Goal: Task Accomplishment & Management: Use online tool/utility

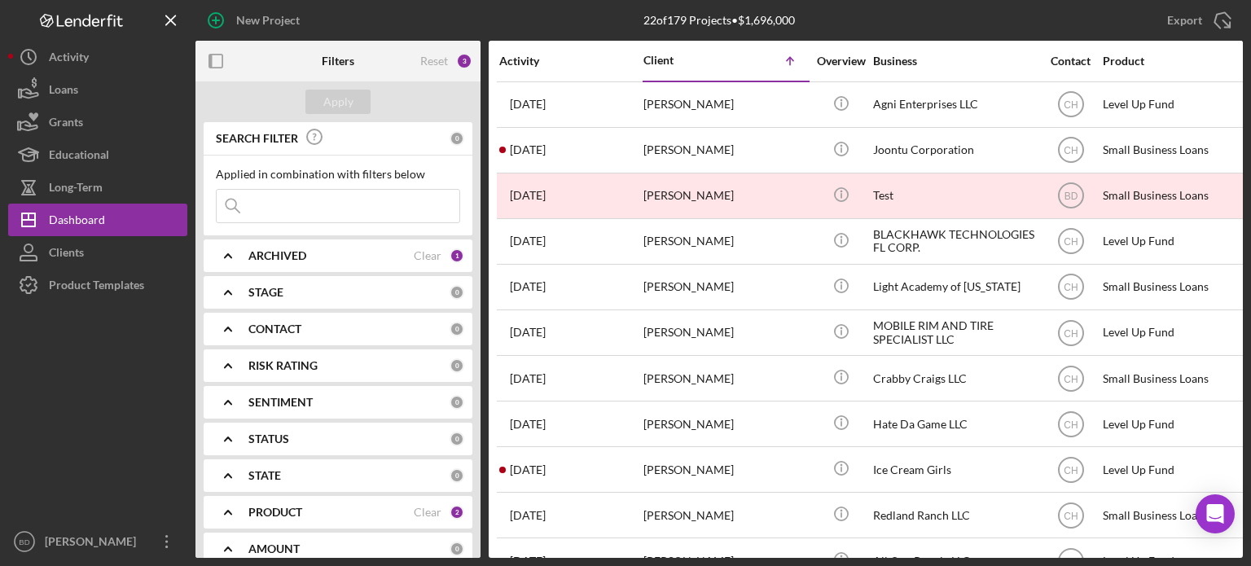
click at [263, 256] on b "ARCHIVED" at bounding box center [277, 255] width 58 height 13
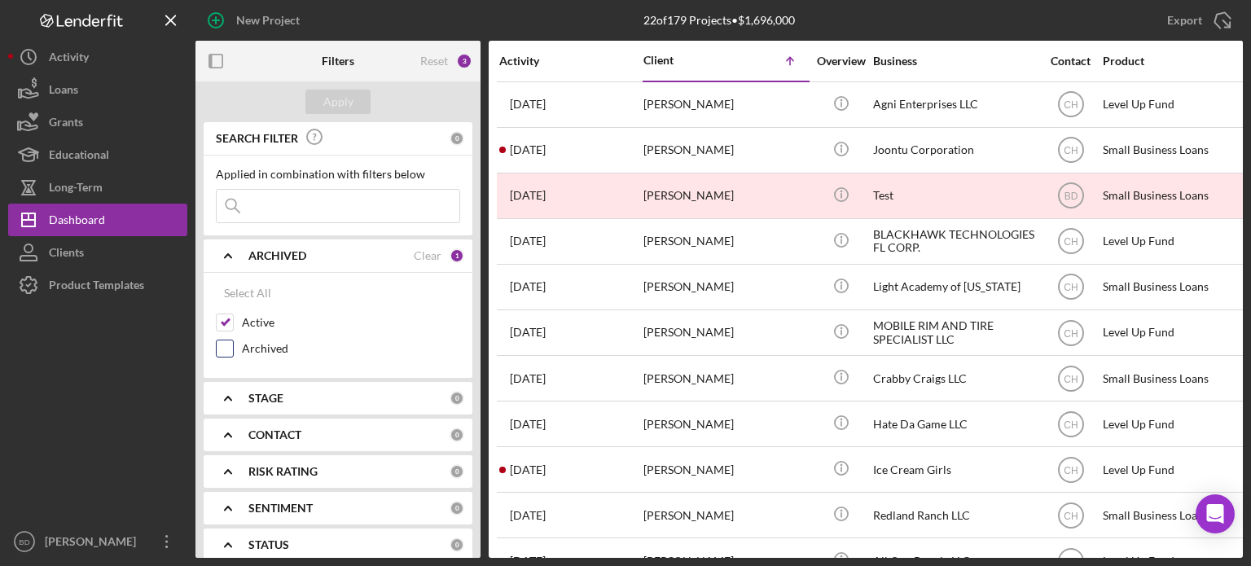
click at [227, 348] on input "Archived" at bounding box center [225, 348] width 16 height 16
checkbox input "true"
click at [332, 98] on div "Apply" at bounding box center [338, 102] width 30 height 24
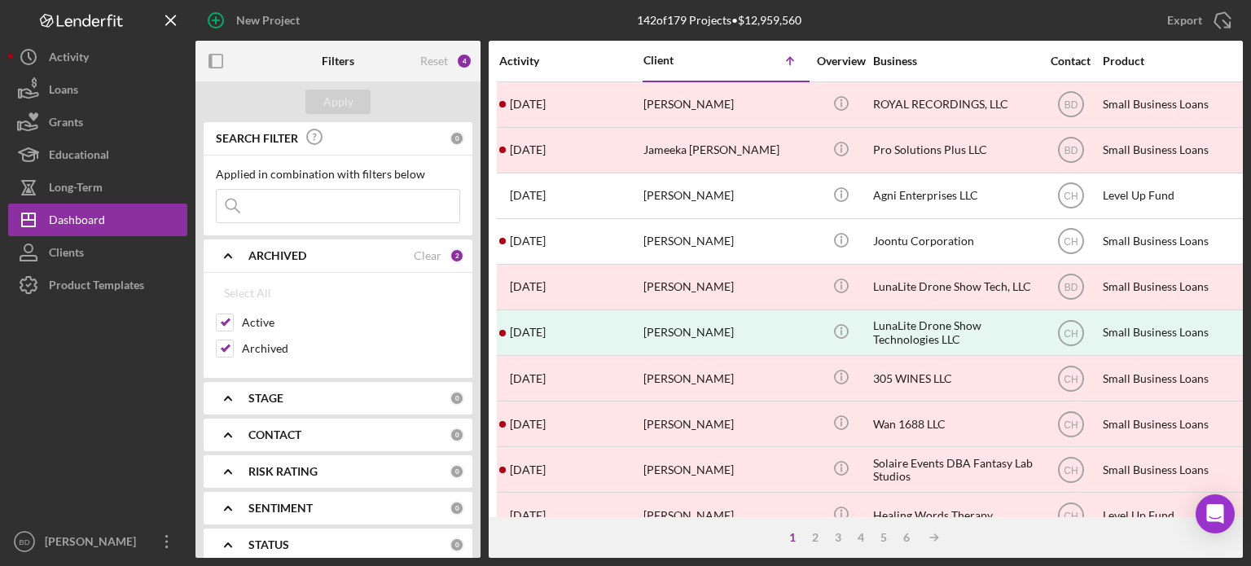
click at [290, 202] on input at bounding box center [338, 206] width 243 height 33
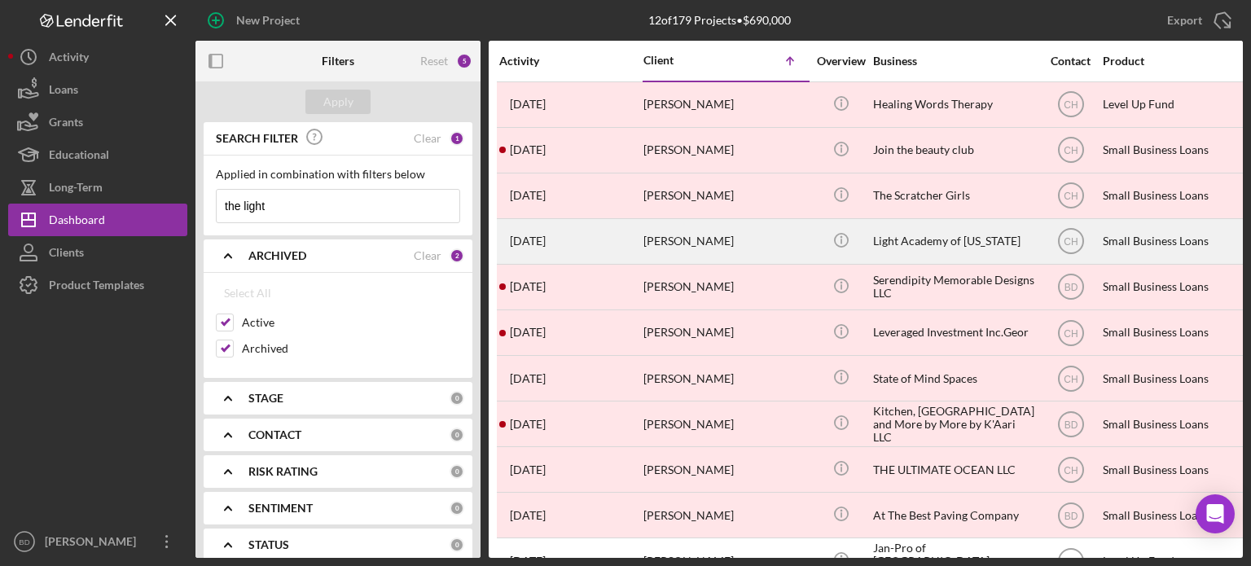
type input "the light"
click at [917, 239] on div "Light Academy of [US_STATE]" at bounding box center [954, 241] width 163 height 43
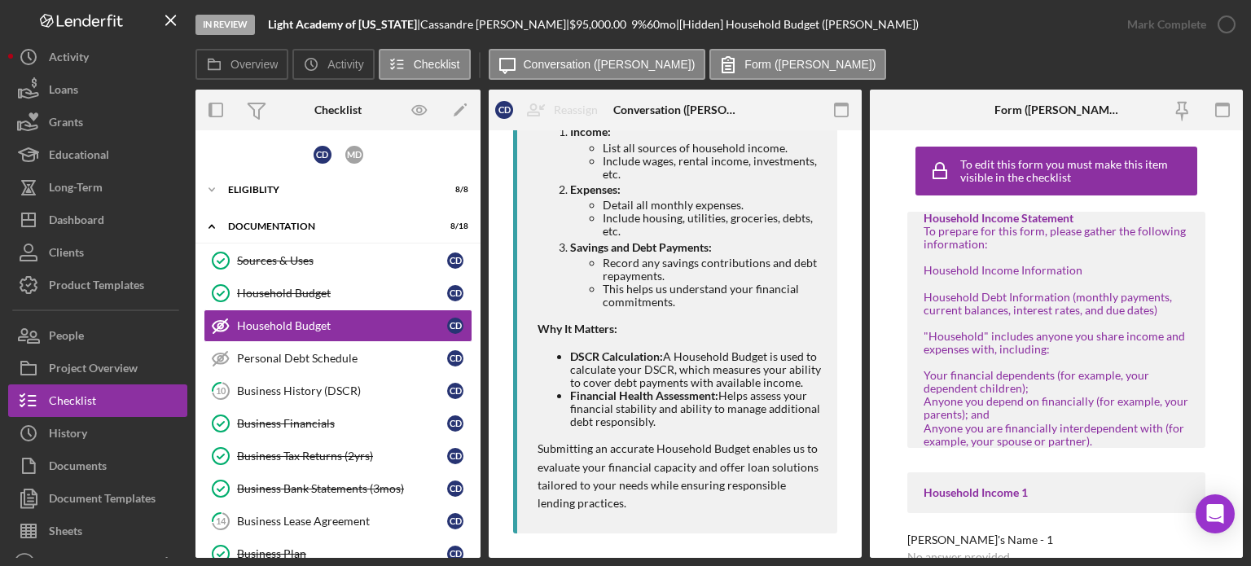
scroll to position [515, 0]
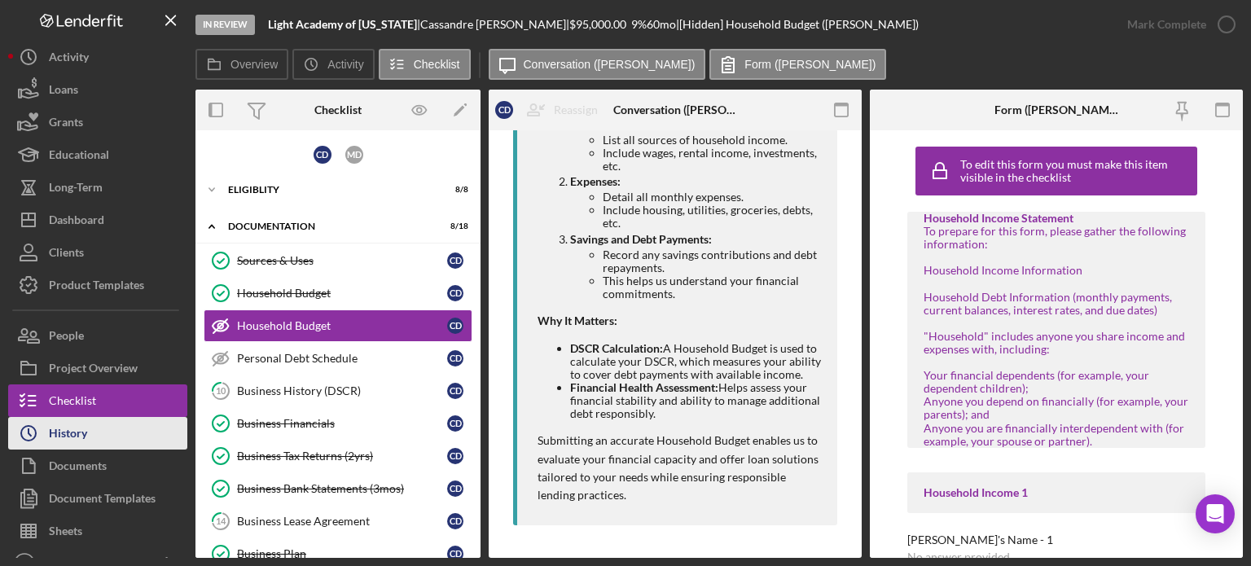
click at [93, 426] on button "Icon/History History" at bounding box center [97, 433] width 179 height 33
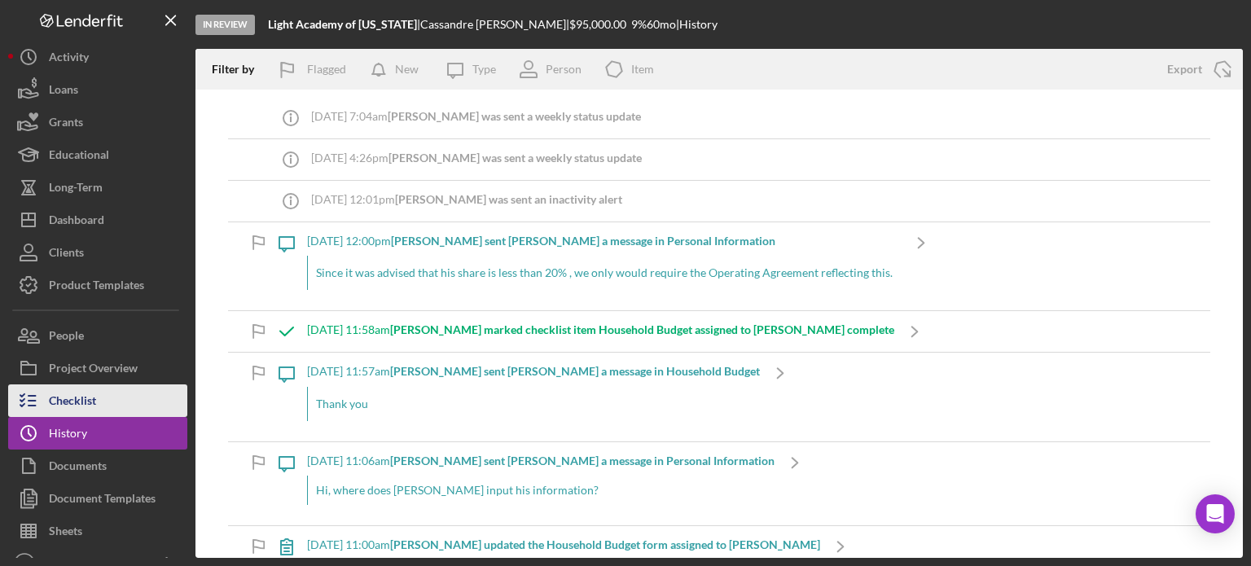
click at [89, 390] on div "Checklist" at bounding box center [72, 402] width 47 height 37
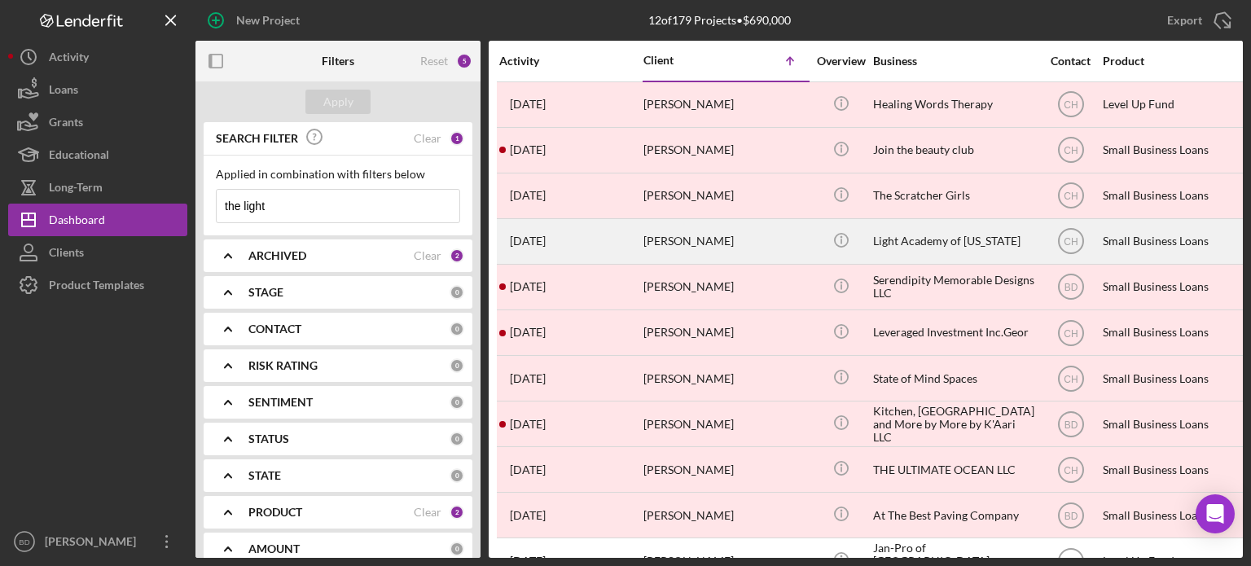
click at [1038, 237] on td "Light Academy of [US_STATE]" at bounding box center [955, 241] width 167 height 46
